Goal: Navigation & Orientation: Find specific page/section

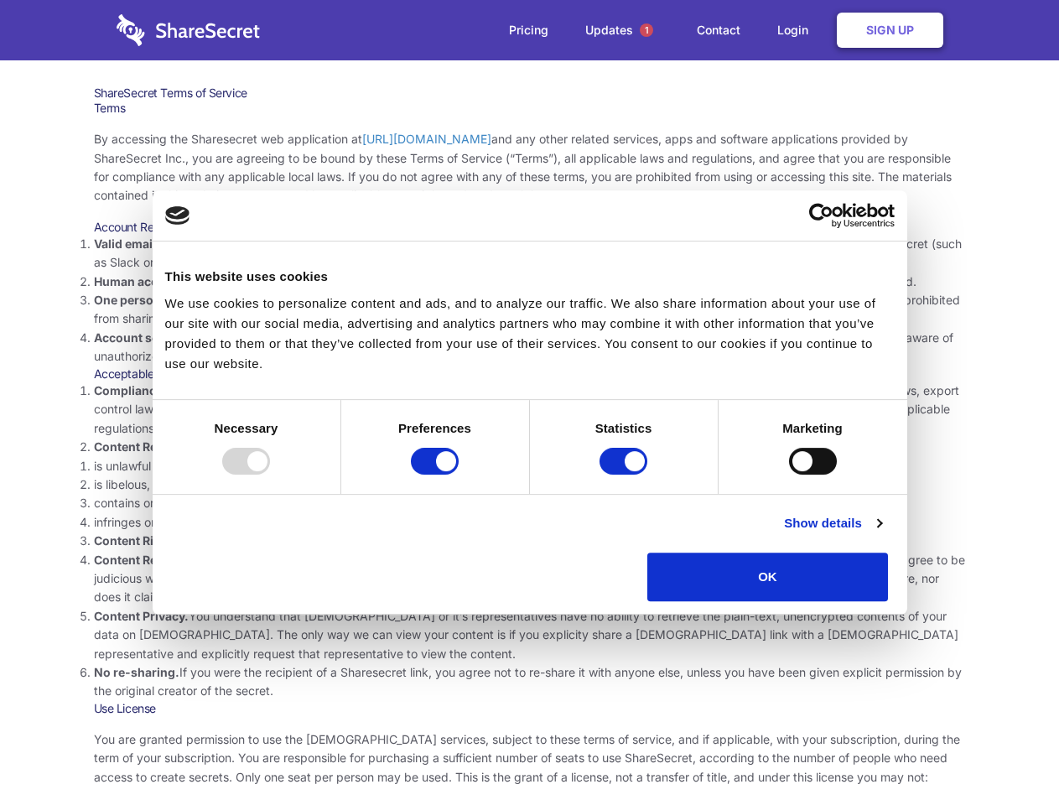
click at [529, 402] on li "Compliance with local laws and regulations. Your use of the Sharesecret must no…" at bounding box center [530, 409] width 872 height 56
click at [270, 474] on div at bounding box center [246, 461] width 48 height 27
click at [458, 474] on input "Preferences" at bounding box center [435, 461] width 48 height 27
checkbox input "false"
click at [625, 474] on input "Statistics" at bounding box center [623, 461] width 48 height 27
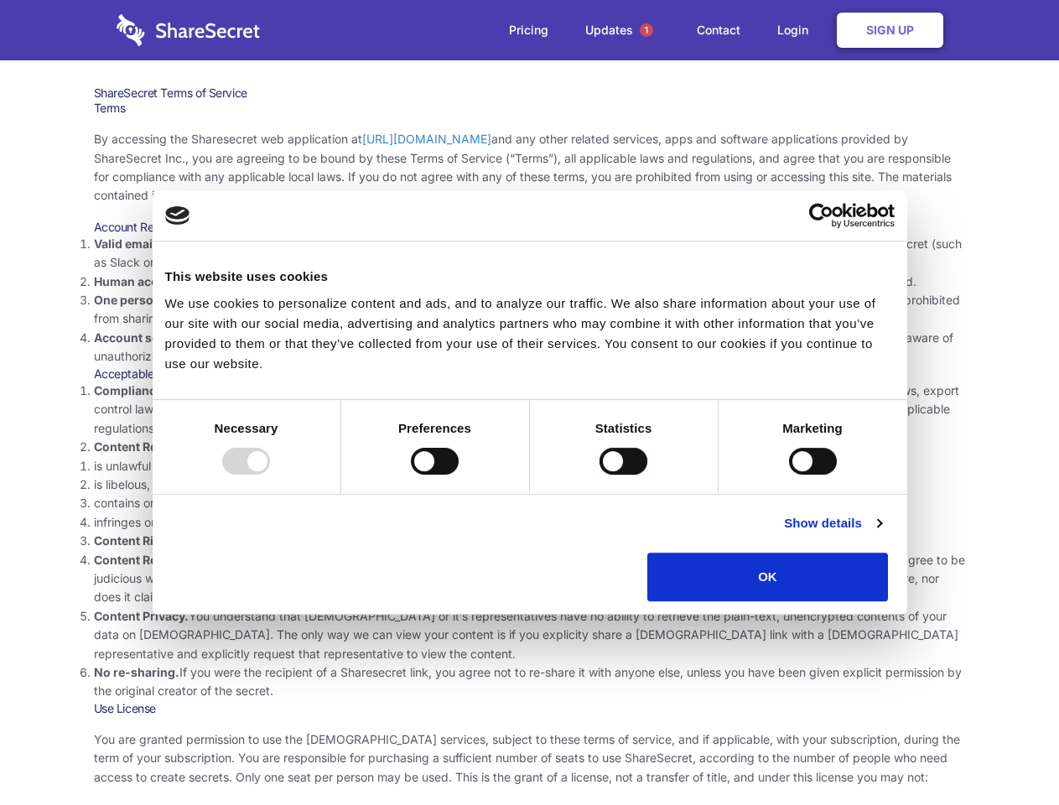
checkbox input "false"
click at [789, 474] on input "Marketing" at bounding box center [813, 461] width 48 height 27
checkbox input "true"
click at [881, 533] on link "Show details" at bounding box center [832, 523] width 97 height 20
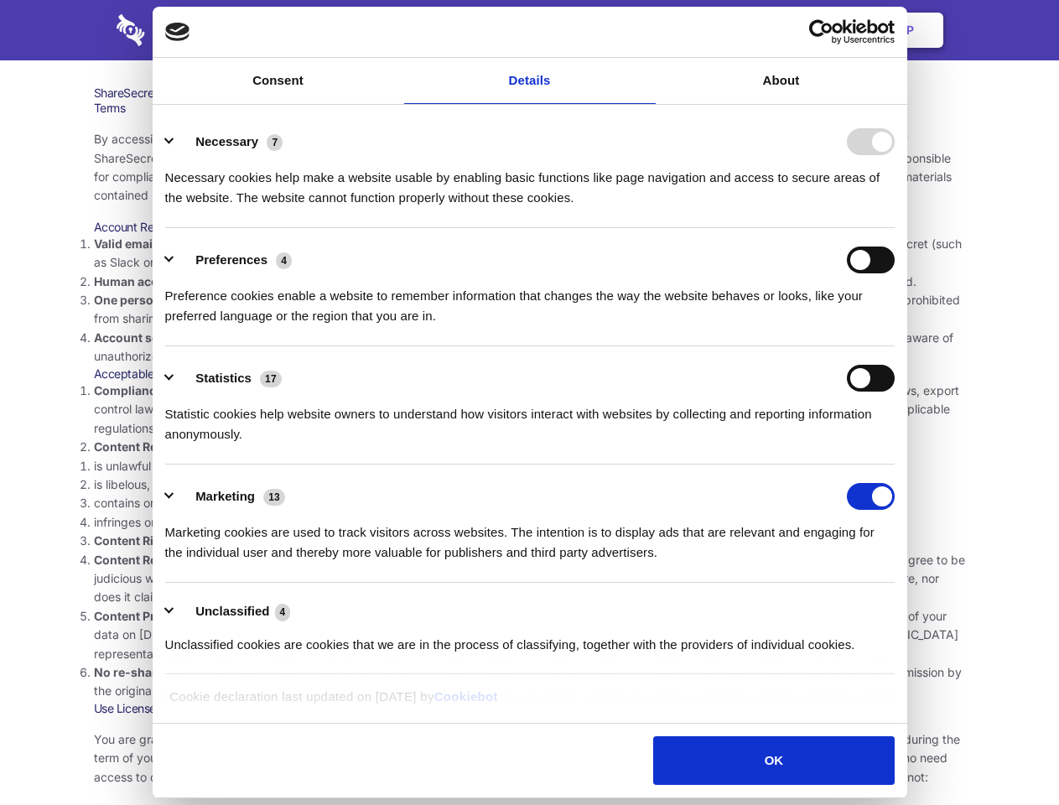
click at [894, 228] on li "Necessary 7 Necessary cookies help make a website usable by enabling basic func…" at bounding box center [529, 169] width 729 height 118
click at [645, 30] on span "1" at bounding box center [645, 29] width 13 height 13
